Goal: Communication & Community: Connect with others

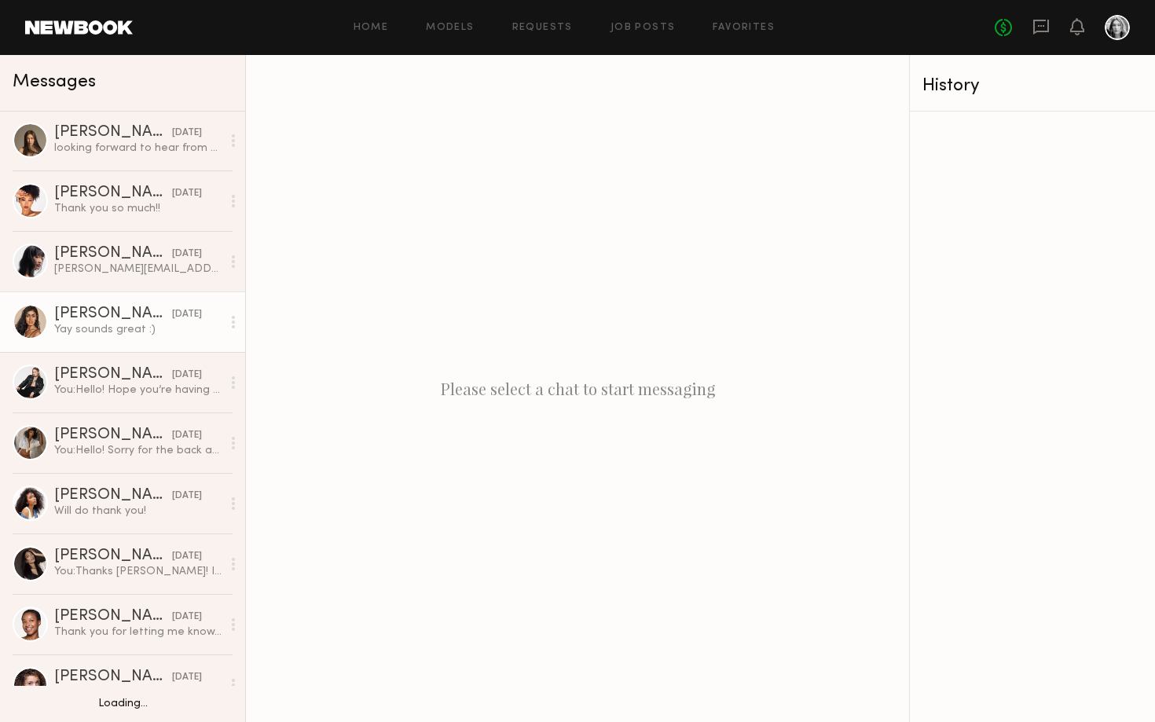
scroll to position [71, 0]
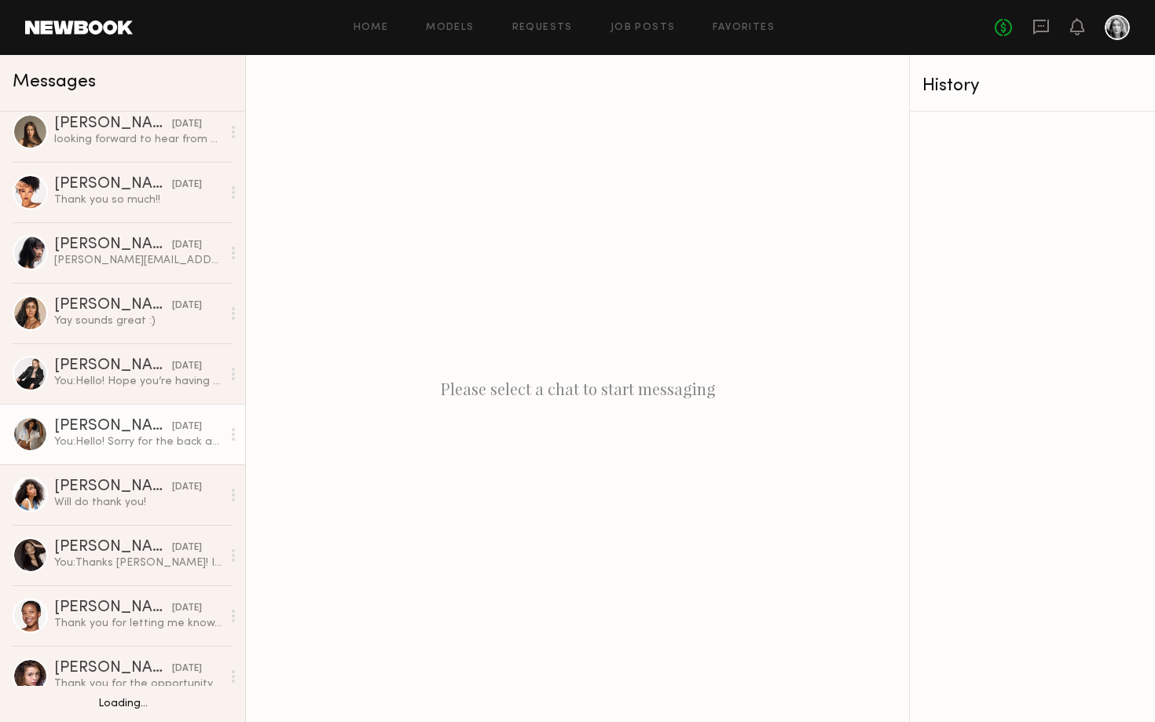
click at [105, 437] on div "You: Hello! Sorry for the back and forth, hope you’re having a great week 😊 MAC…" at bounding box center [137, 441] width 167 height 15
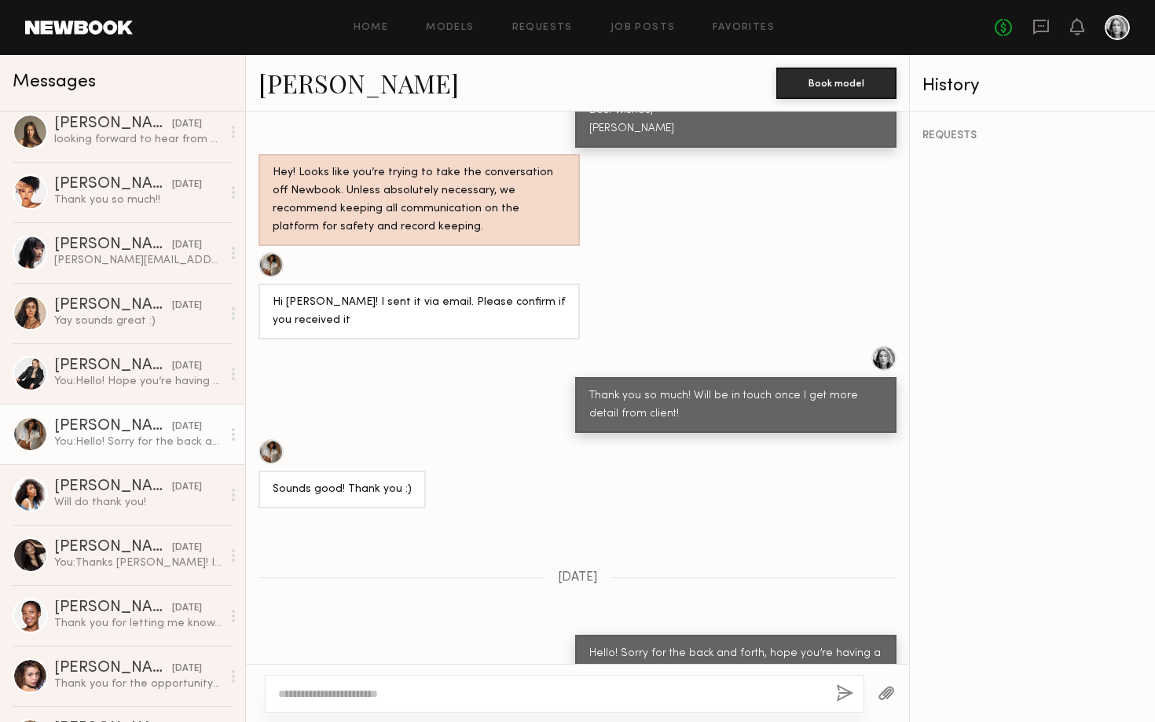
click at [459, 684] on div at bounding box center [564, 694] width 599 height 38
click at [427, 690] on textarea at bounding box center [550, 694] width 545 height 16
type textarea "**********"
click at [838, 697] on button "button" at bounding box center [844, 694] width 17 height 20
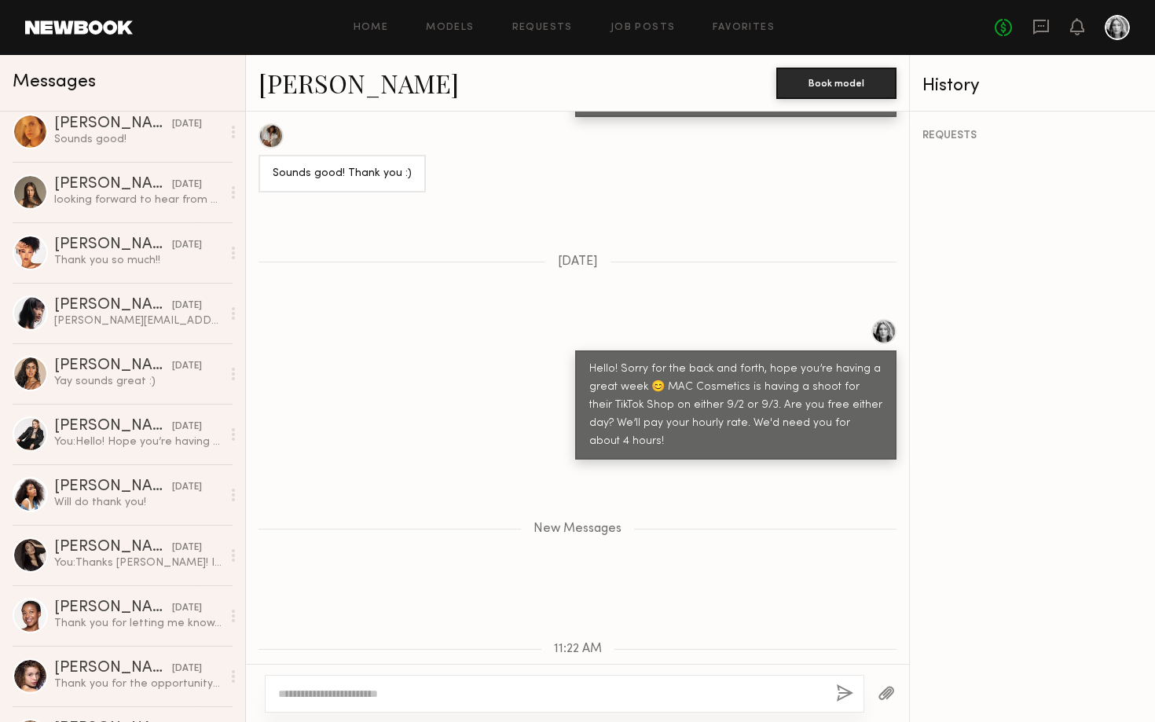
scroll to position [1283, 0]
click at [317, 70] on link "Lucci R." at bounding box center [358, 83] width 200 height 34
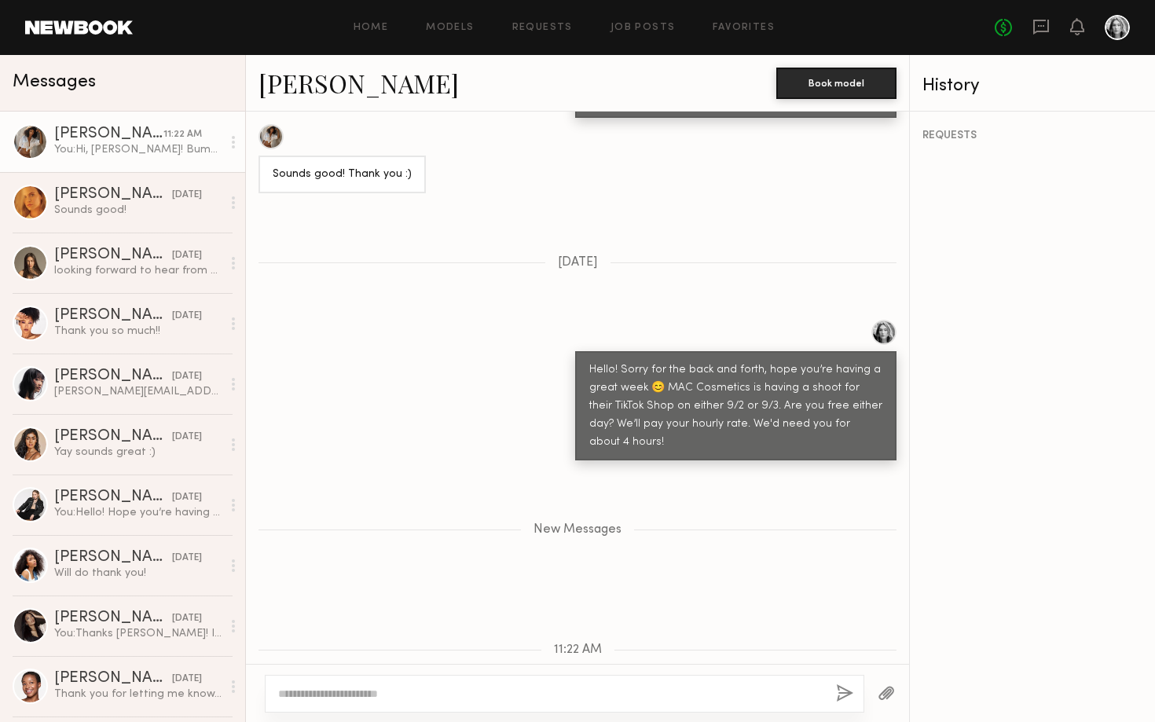
scroll to position [0, 0]
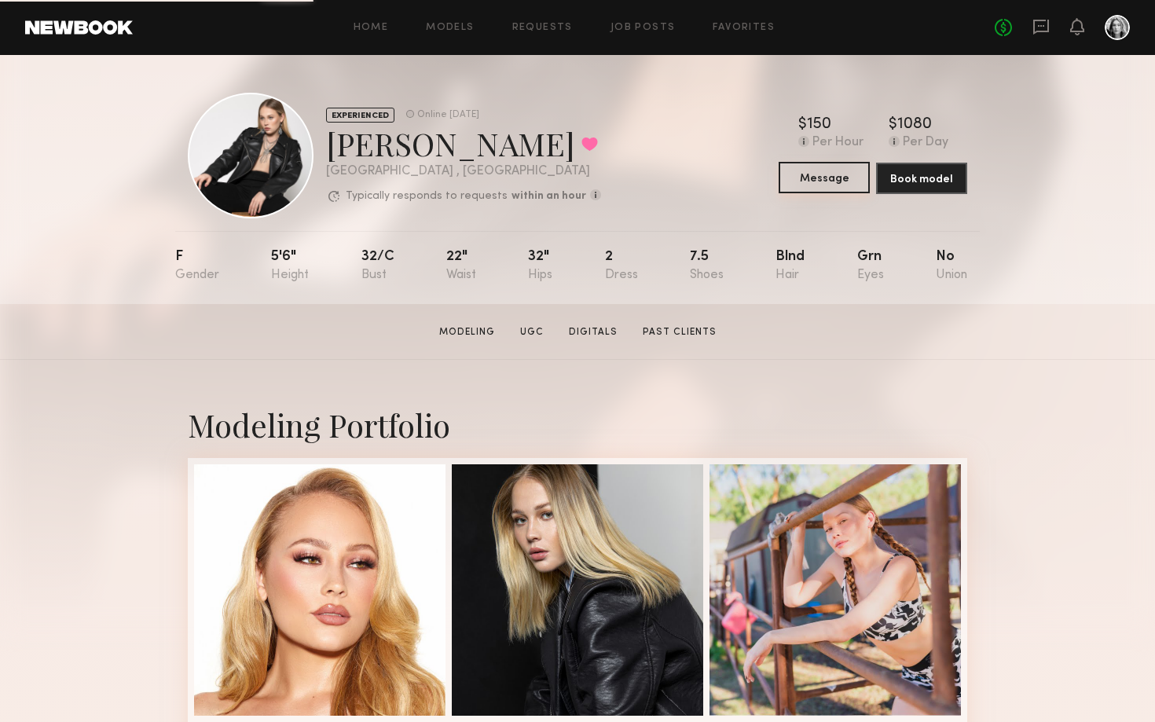
click at [837, 181] on button "Message" at bounding box center [823, 177] width 91 height 31
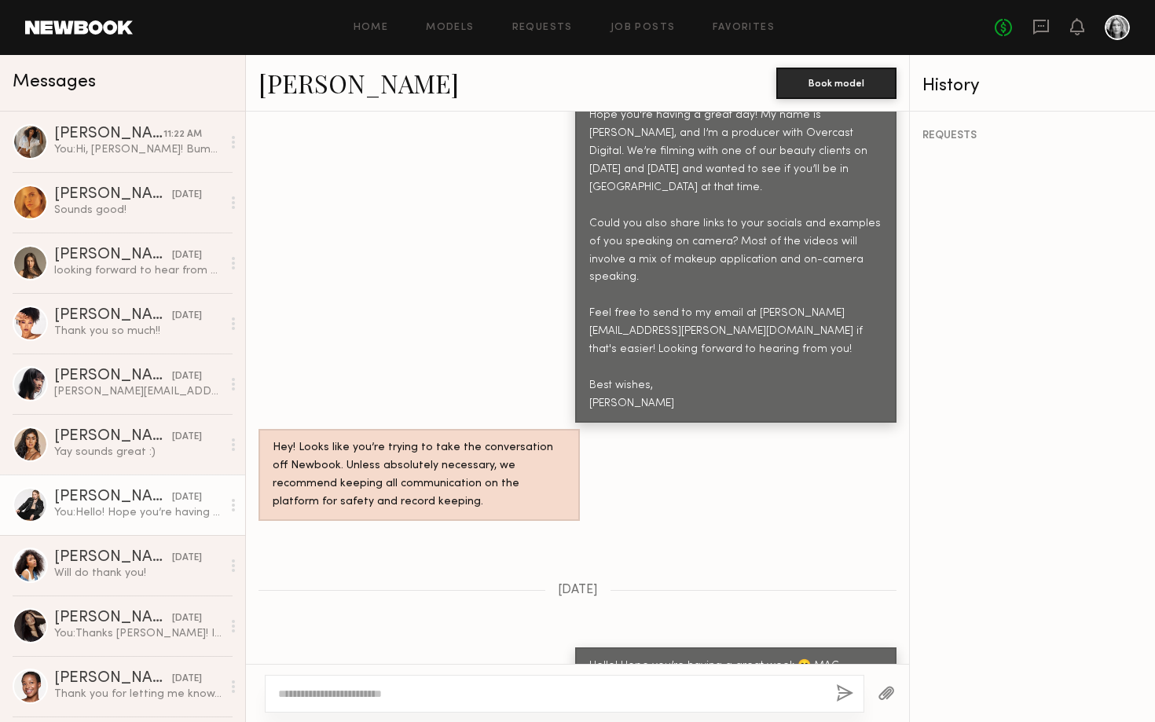
scroll to position [692, 0]
click at [500, 701] on textarea at bounding box center [550, 694] width 545 height 16
type textarea "**"
click at [317, 90] on link "[PERSON_NAME]" at bounding box center [358, 83] width 200 height 34
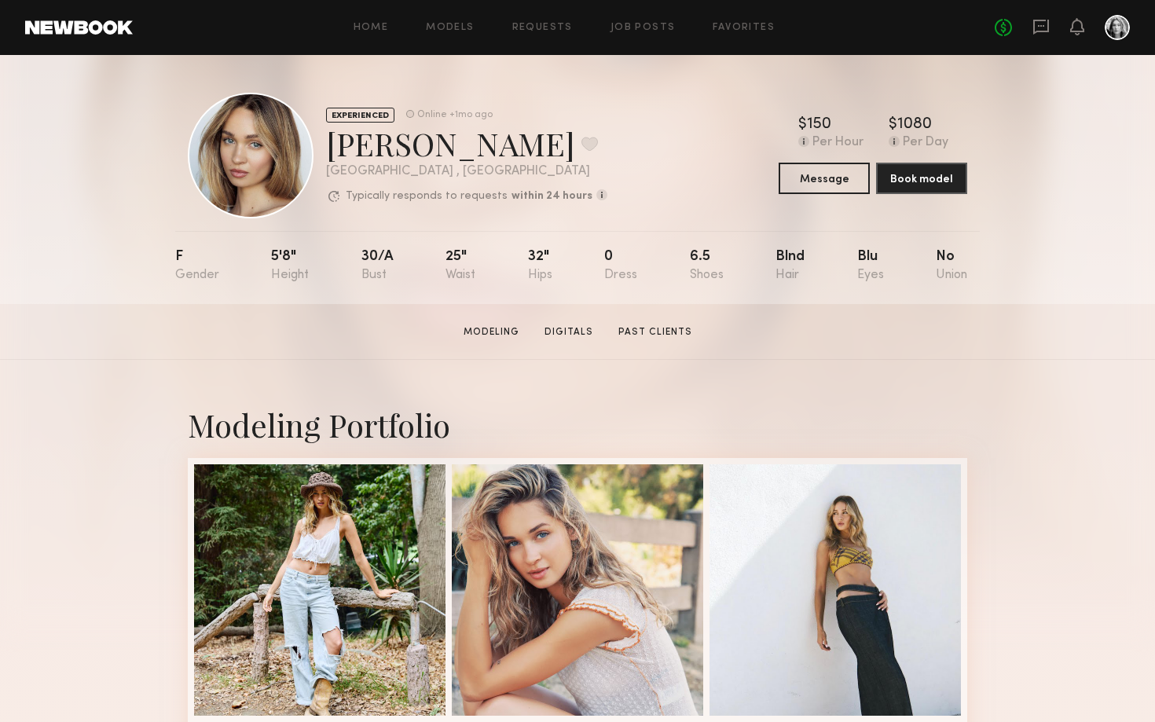
click at [825, 195] on div "EXPERIENCED Online +1mo ago Chloe C. Favorite Los Angeles , CA Typically respon…" at bounding box center [577, 156] width 779 height 126
click at [825, 181] on button "Message" at bounding box center [823, 177] width 91 height 31
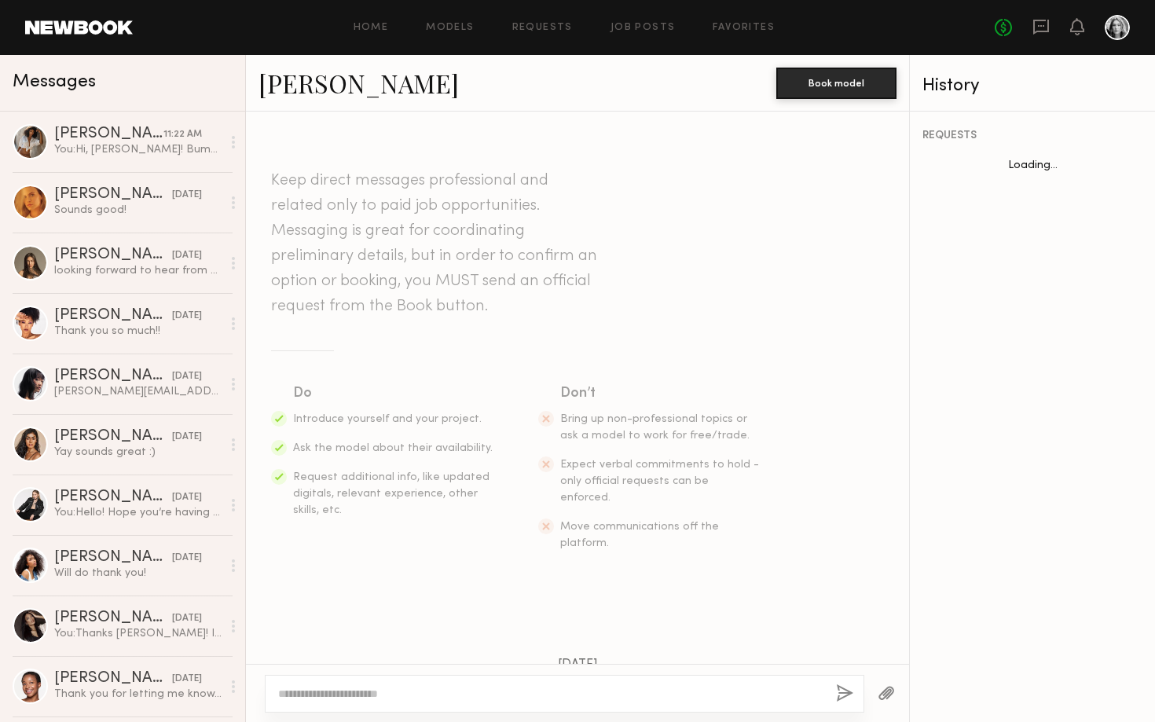
scroll to position [764, 0]
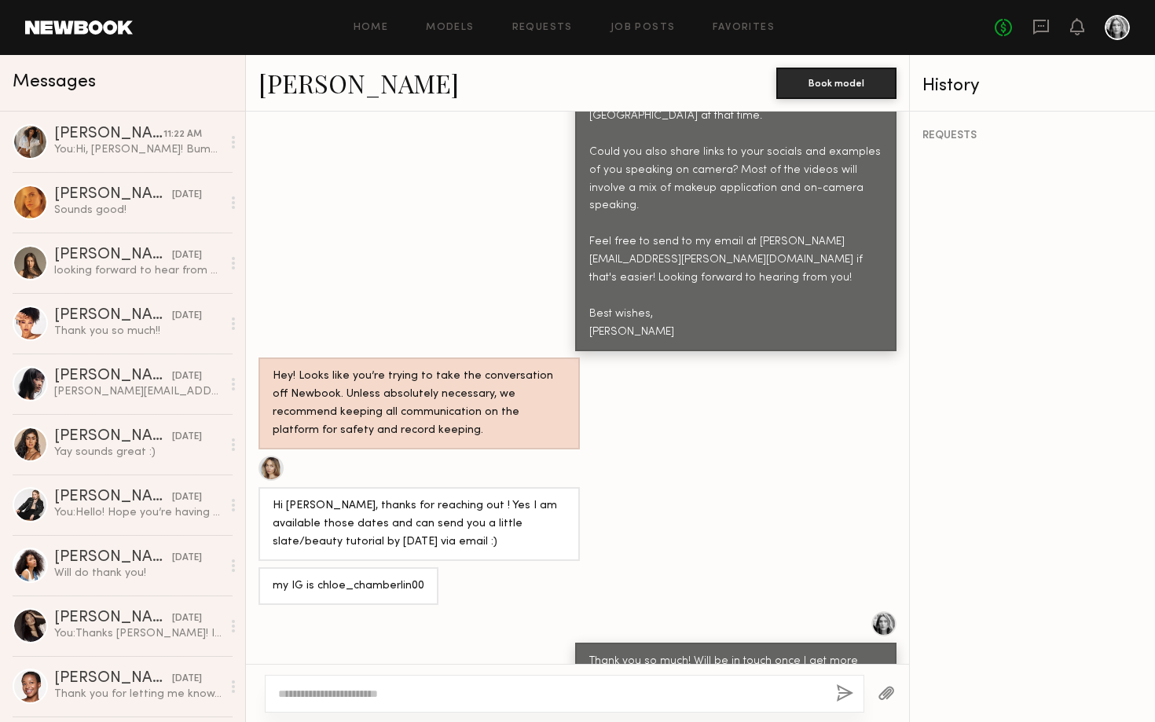
click at [458, 698] on textarea at bounding box center [550, 694] width 545 height 16
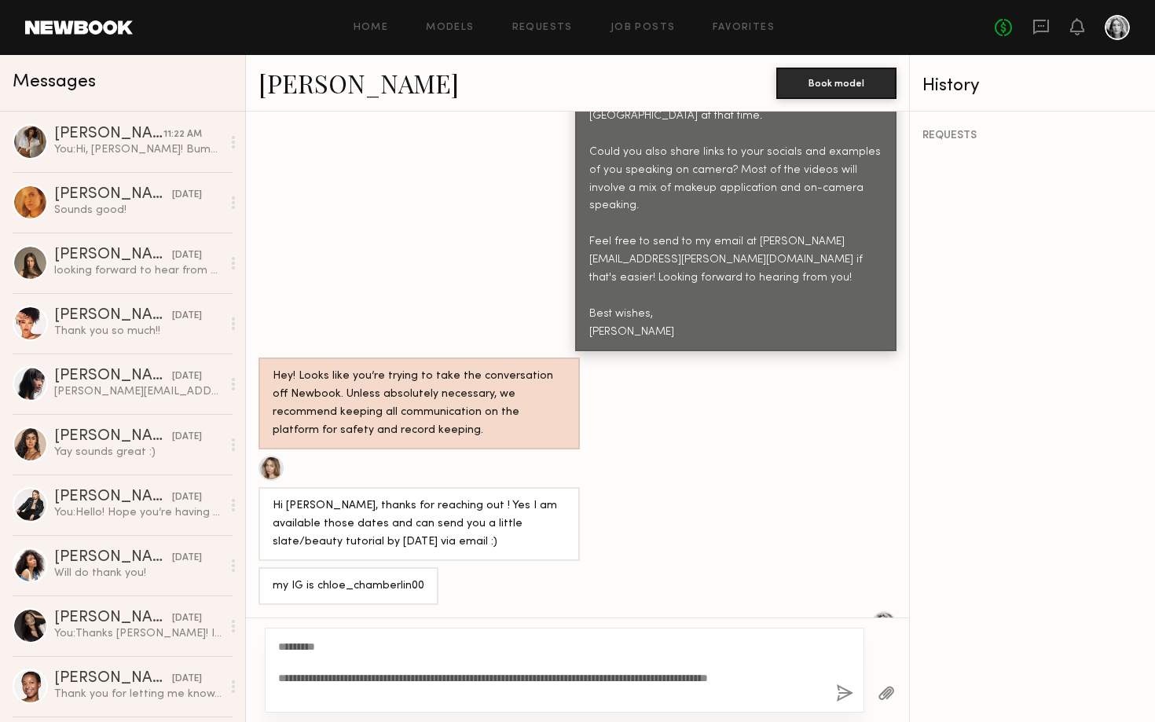
drag, startPoint x: 603, startPoint y: 700, endPoint x: 545, endPoint y: 676, distance: 62.7
click at [545, 676] on textarea "**********" at bounding box center [550, 670] width 545 height 63
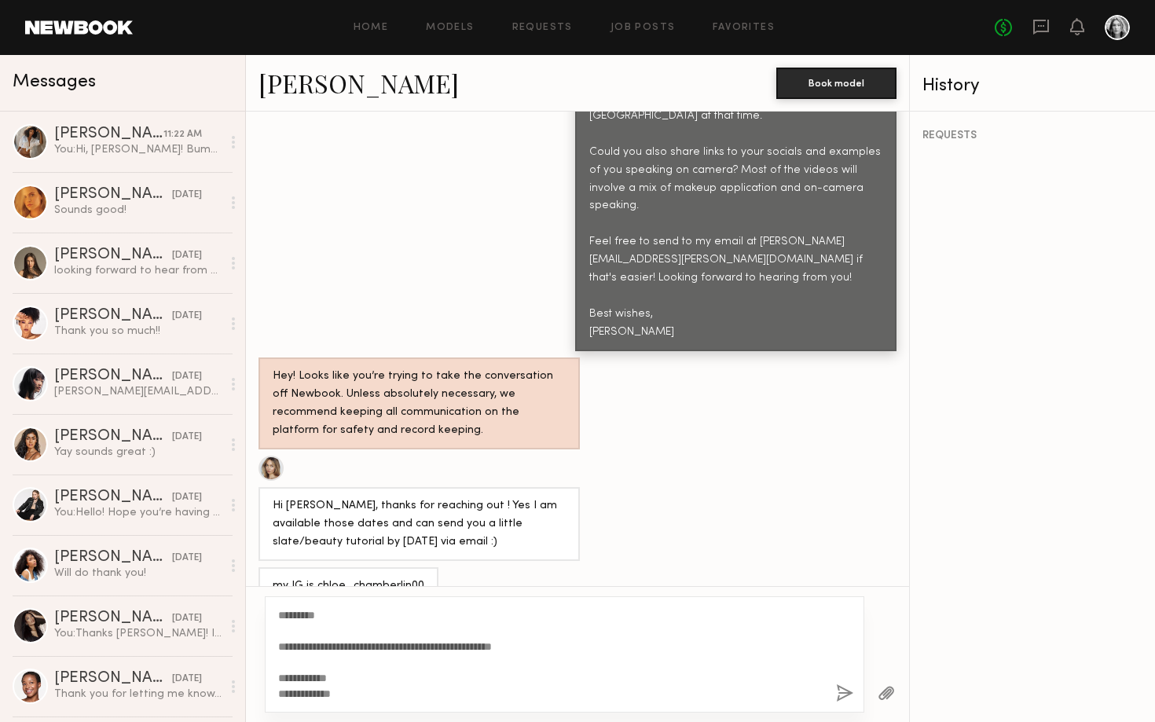
type textarea "**********"
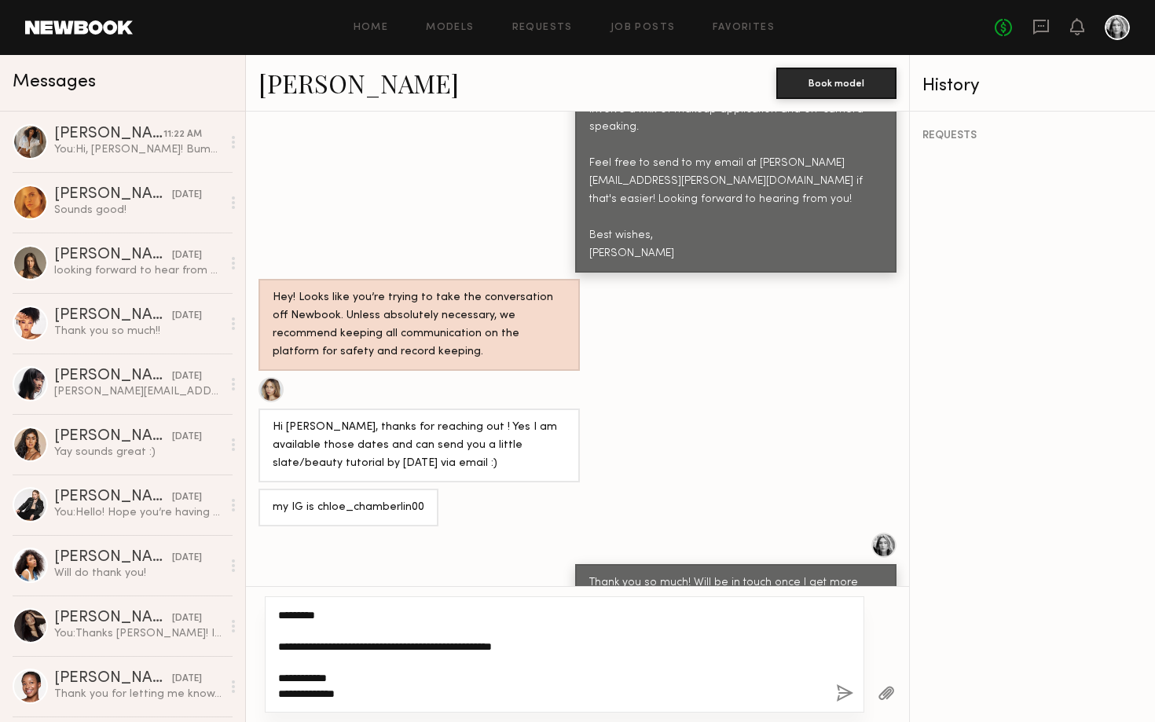
scroll to position [0, 0]
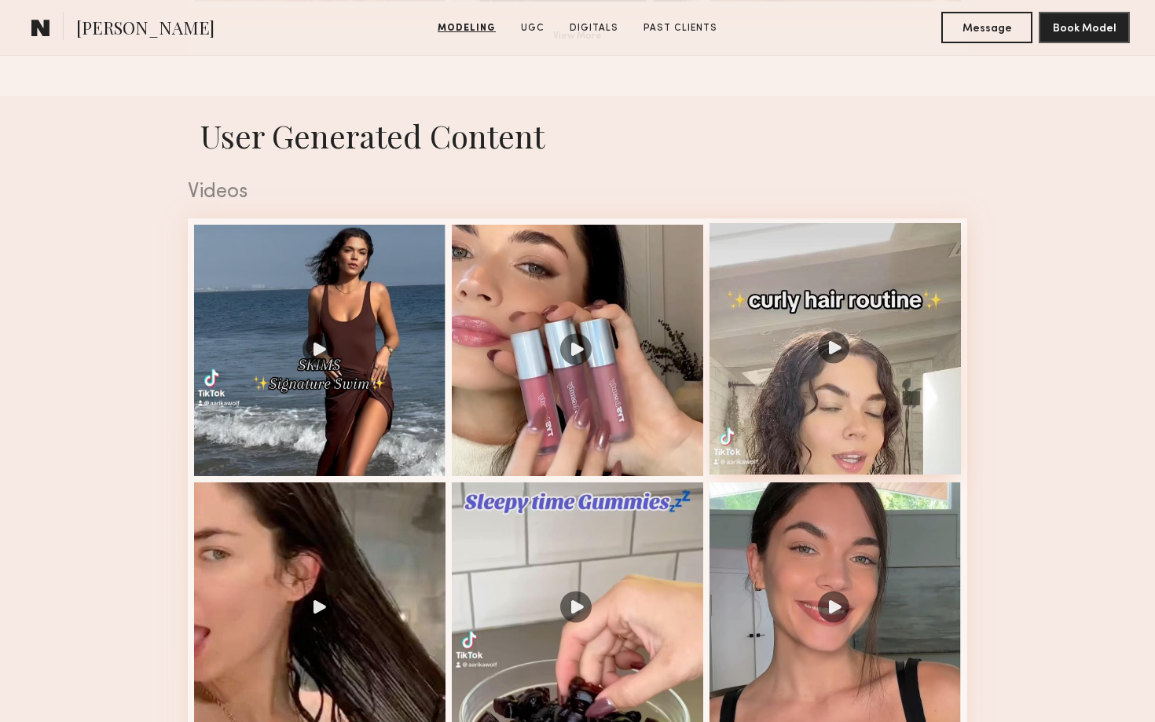
scroll to position [1489, 0]
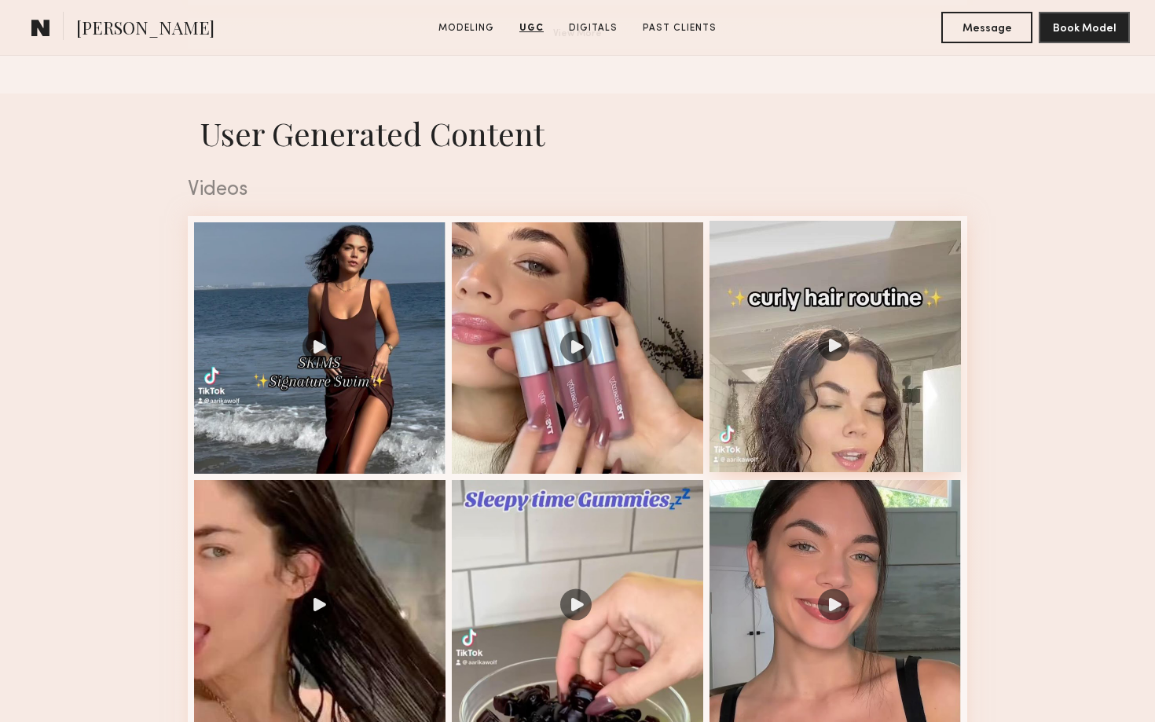
click at [934, 333] on div at bounding box center [834, 346] width 251 height 251
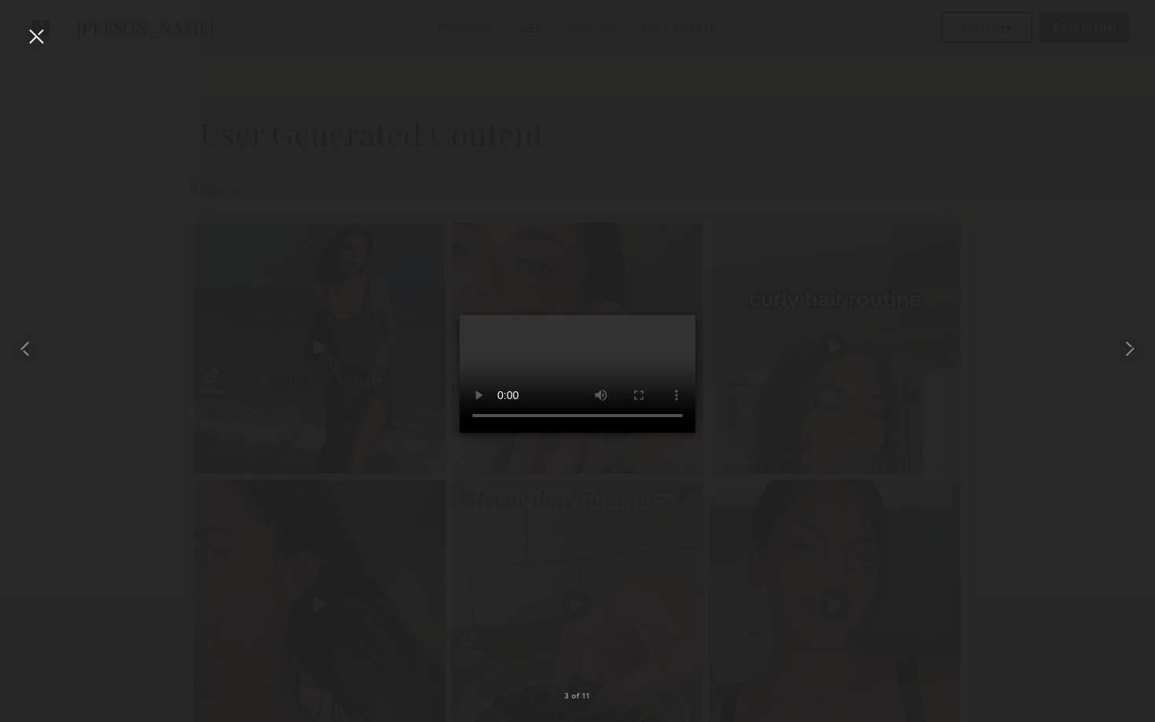
click at [690, 433] on video at bounding box center [578, 374] width 236 height 118
click at [35, 37] on div at bounding box center [36, 36] width 25 height 25
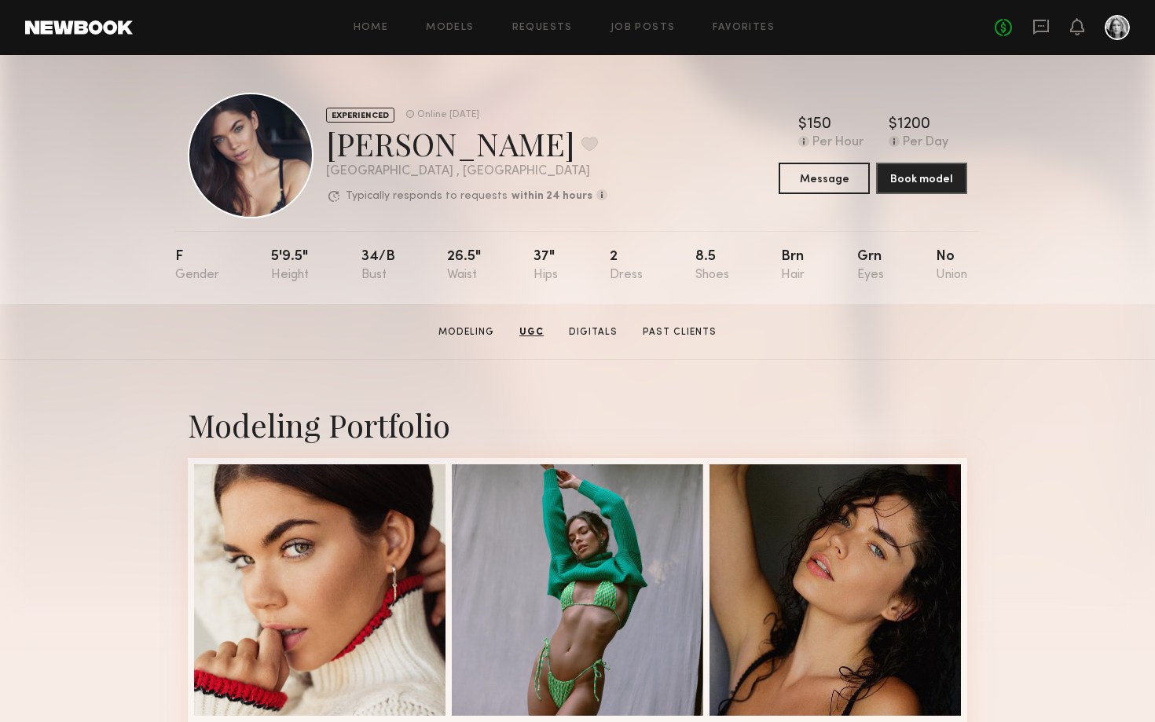
scroll to position [0, 0]
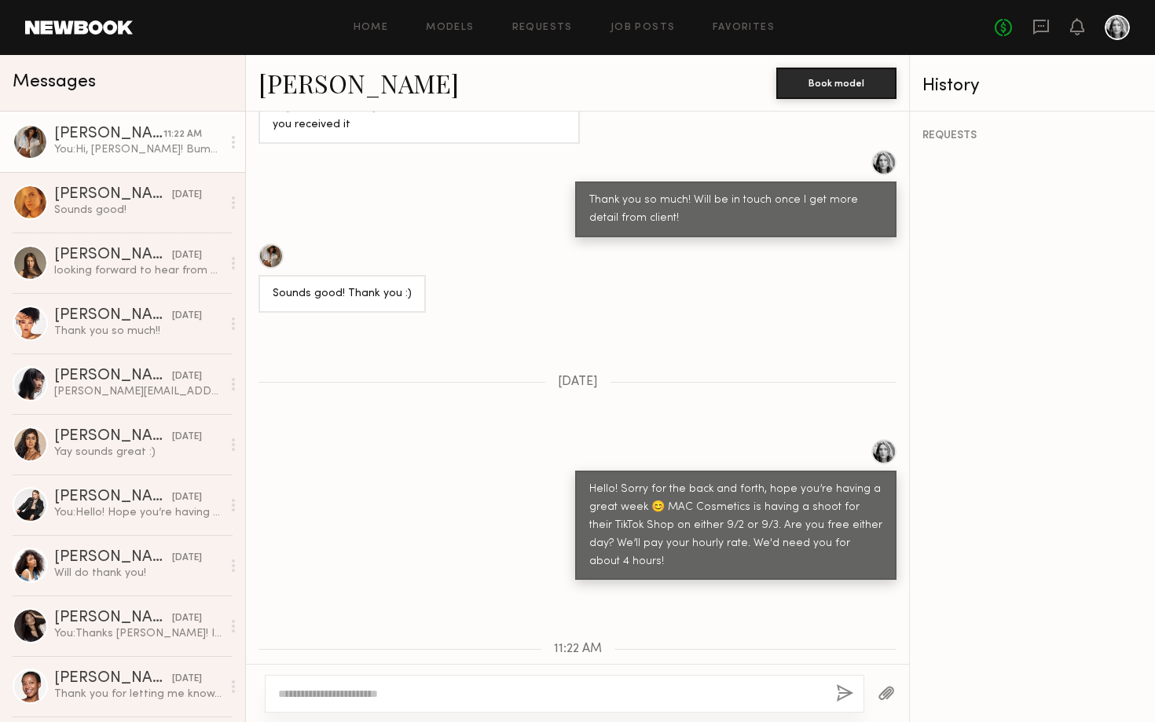
scroll to position [1163, 0]
